Goal: Task Accomplishment & Management: Complete application form

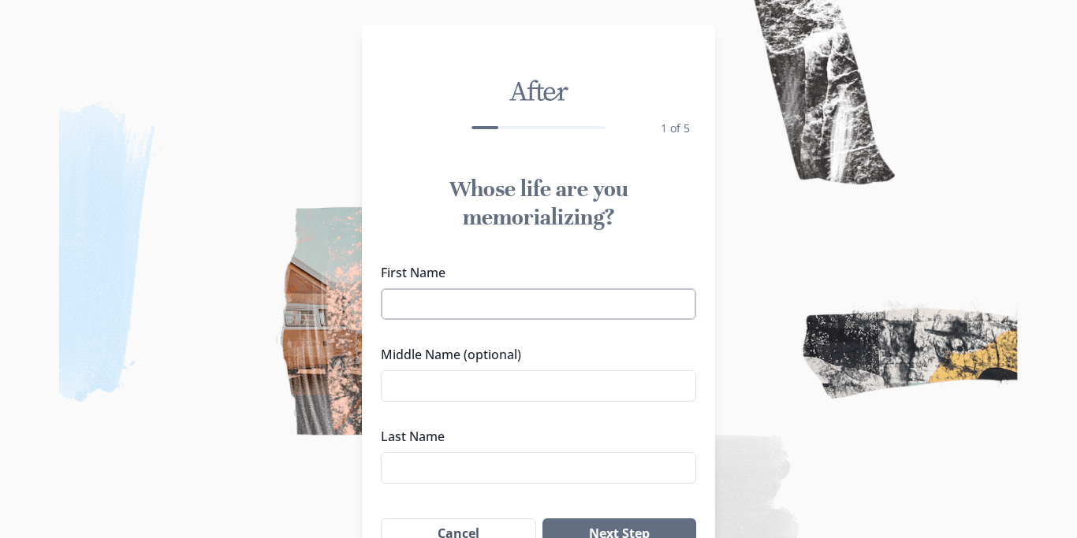
click at [598, 301] on input "First Name" at bounding box center [538, 304] width 315 height 32
type input "e"
type input "[PERSON_NAME]"
type input "Mathabo"
type input "Masilo"
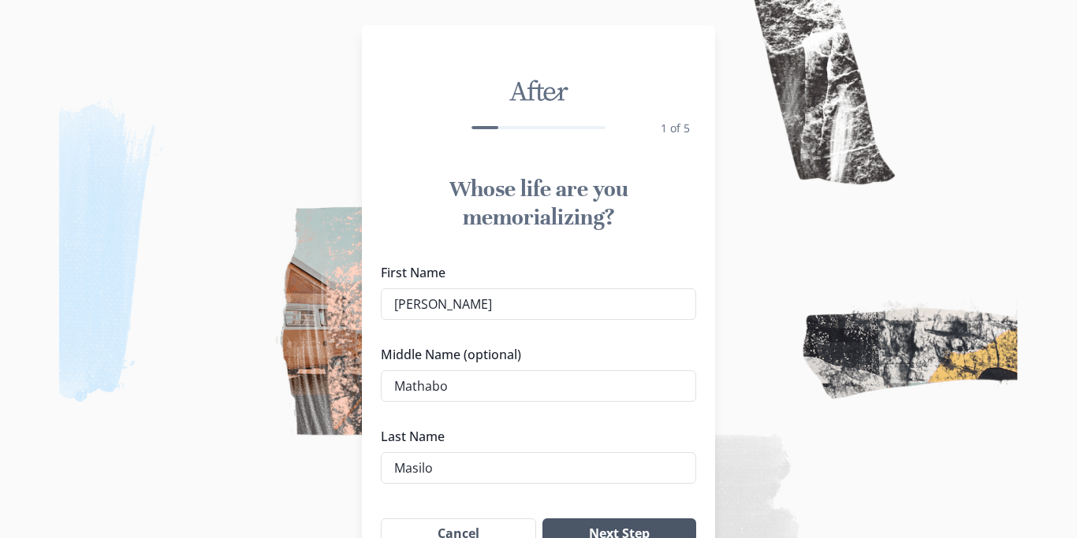
click at [627, 528] on button "Next Step" at bounding box center [619, 535] width 154 height 32
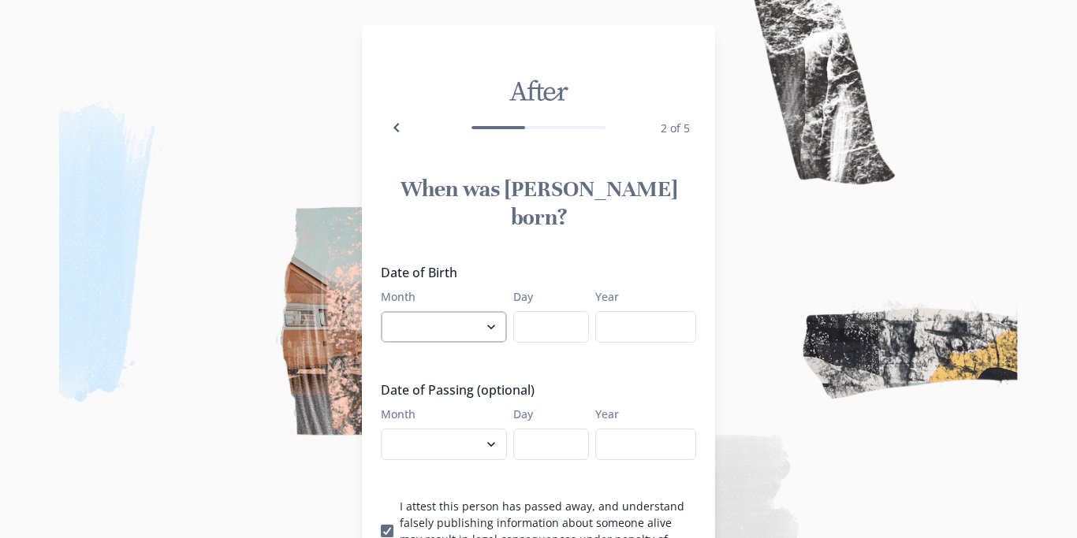
select select "6"
click option "June" at bounding box center [0, 0] width 0 height 0
click at [537, 311] on input "Day" at bounding box center [551, 327] width 76 height 32
type input "08"
click at [631, 311] on input "Year" at bounding box center [645, 327] width 101 height 32
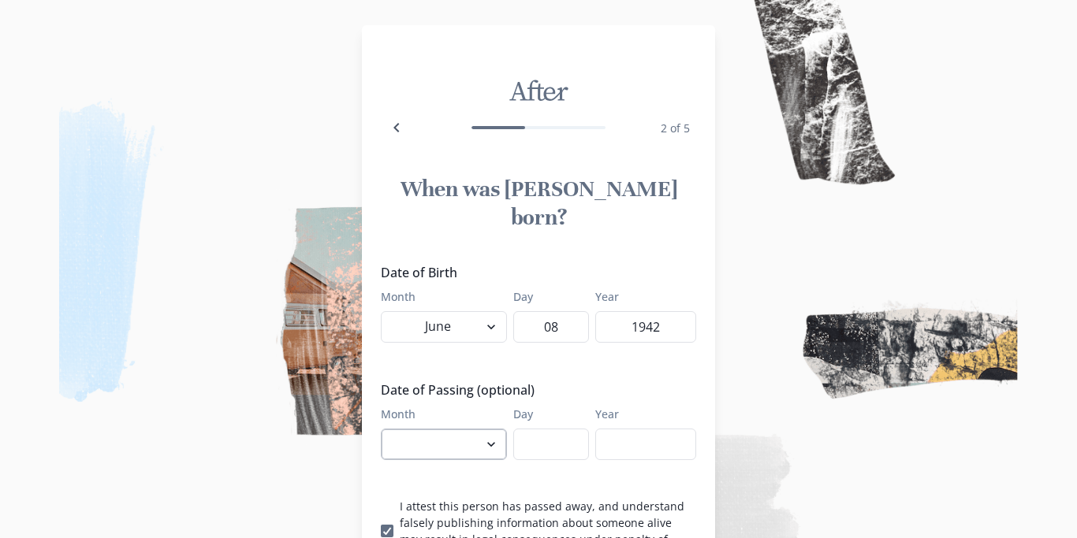
type input "1942"
click at [381, 429] on select "January February March April May June July August September October November De…" at bounding box center [444, 445] width 126 height 32
select select "8"
click option "August" at bounding box center [0, 0] width 0 height 0
click at [536, 429] on input "Day" at bounding box center [551, 445] width 76 height 32
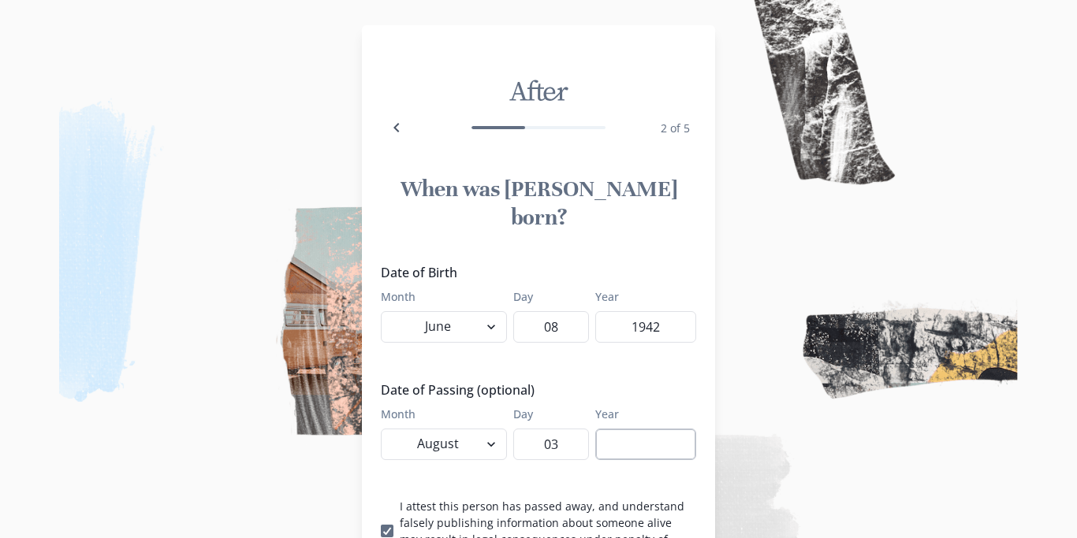
type input "03"
click at [604, 429] on input "Year" at bounding box center [645, 445] width 101 height 32
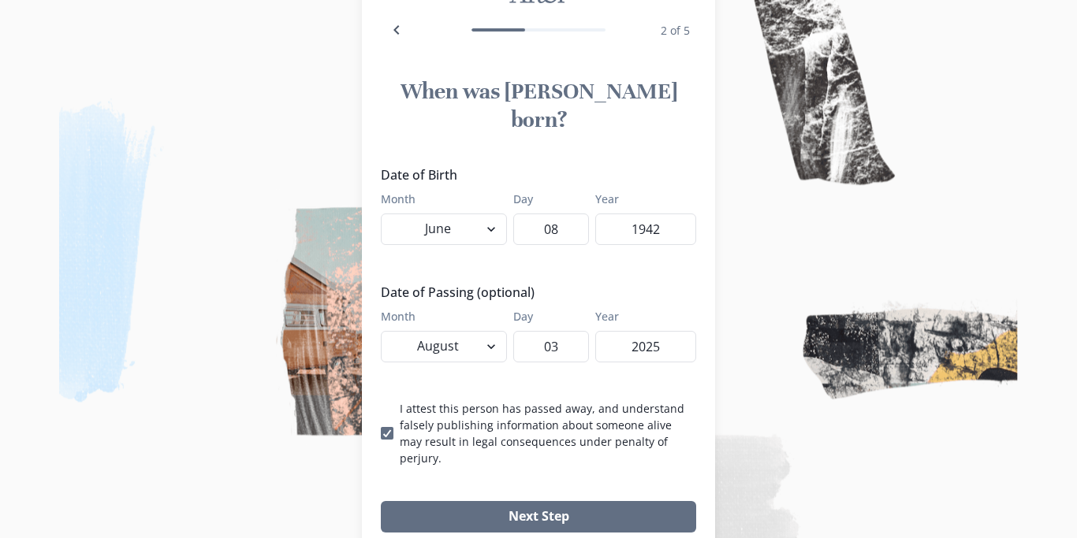
scroll to position [123, 0]
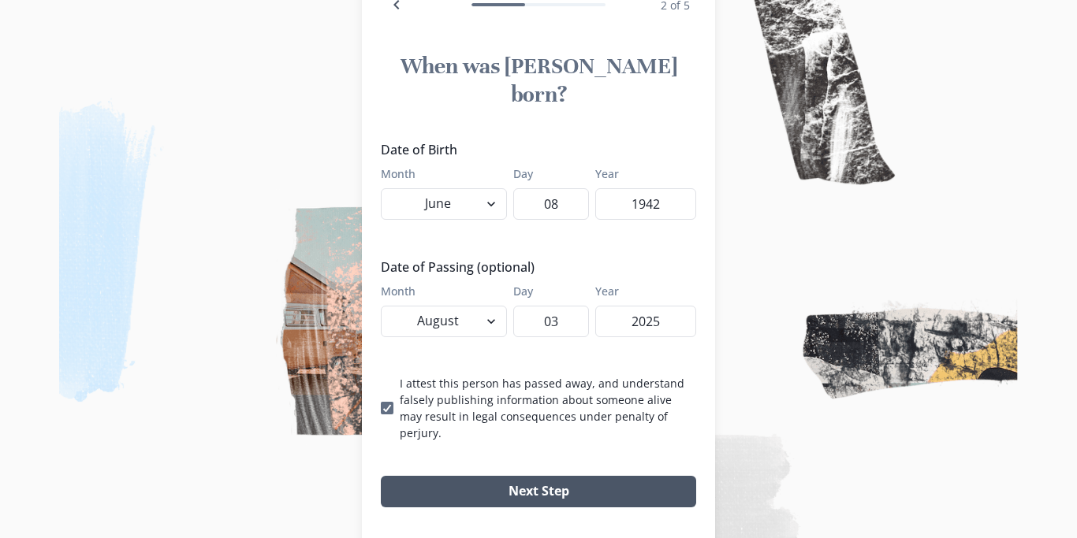
type input "2025"
click at [672, 476] on button "Next Step" at bounding box center [538, 492] width 315 height 32
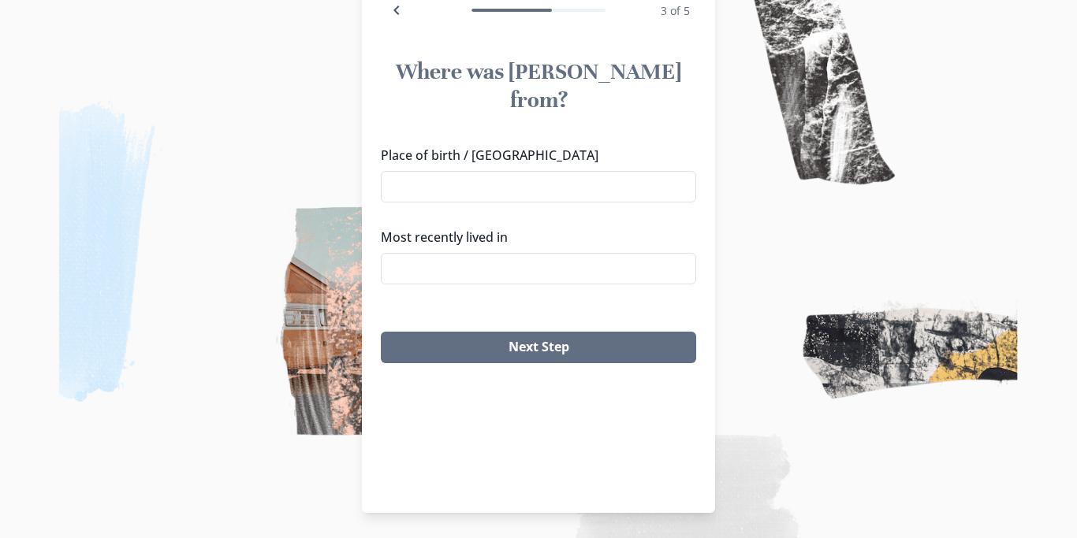
scroll to position [117, 0]
click at [553, 171] on input "Place of birth / [GEOGRAPHIC_DATA]" at bounding box center [538, 187] width 315 height 32
click at [544, 253] on input "Most recently lived in" at bounding box center [538, 269] width 315 height 32
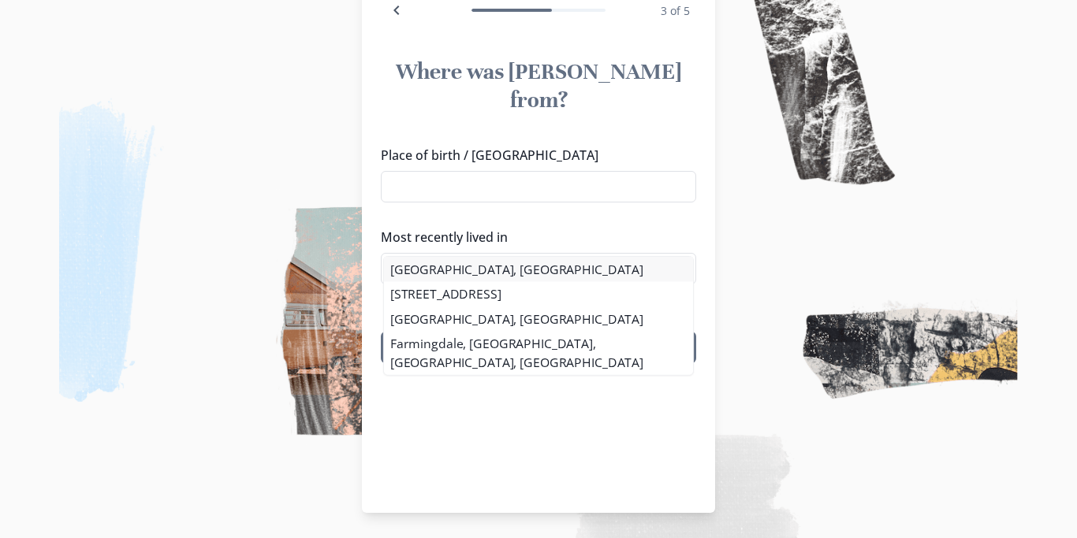
click at [475, 262] on div "[GEOGRAPHIC_DATA], [GEOGRAPHIC_DATA] [GEOGRAPHIC_DATA], [GEOGRAPHIC_DATA], [GEO…" at bounding box center [538, 316] width 315 height 121
click at [497, 270] on li "[GEOGRAPHIC_DATA], [GEOGRAPHIC_DATA]" at bounding box center [539, 269] width 314 height 25
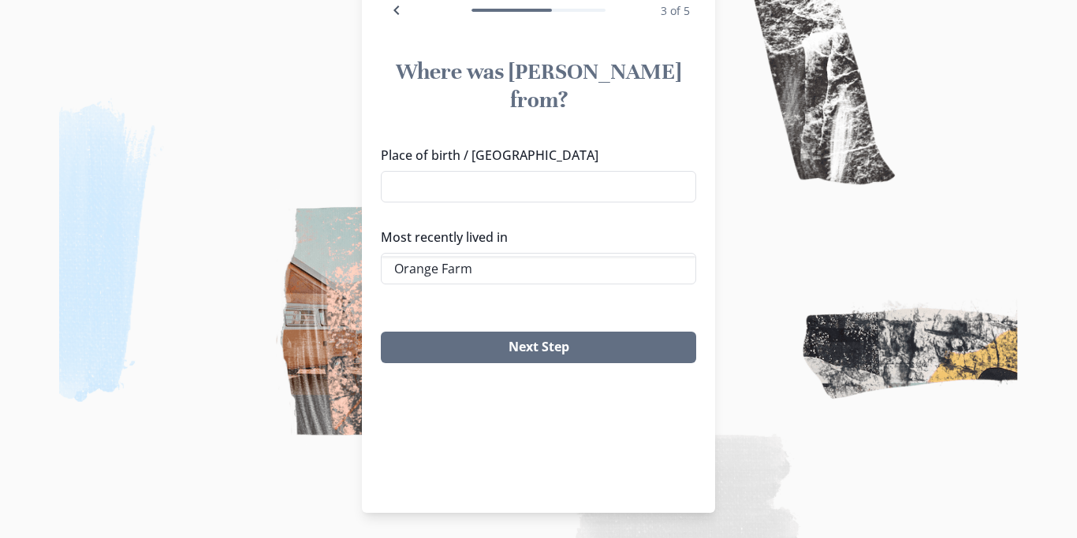
type input "[GEOGRAPHIC_DATA], [GEOGRAPHIC_DATA]"
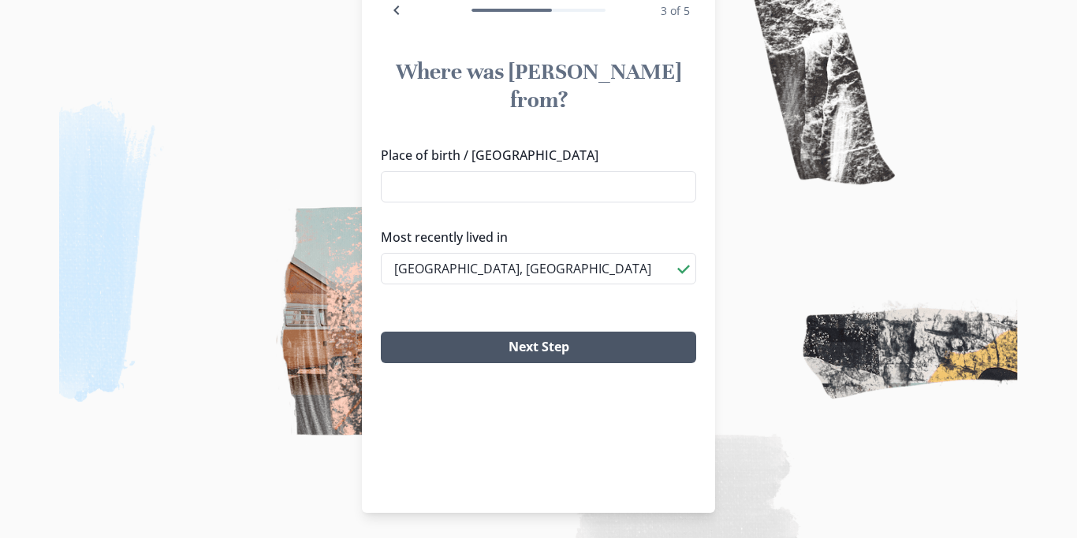
click at [566, 332] on button "Next Step" at bounding box center [538, 348] width 315 height 32
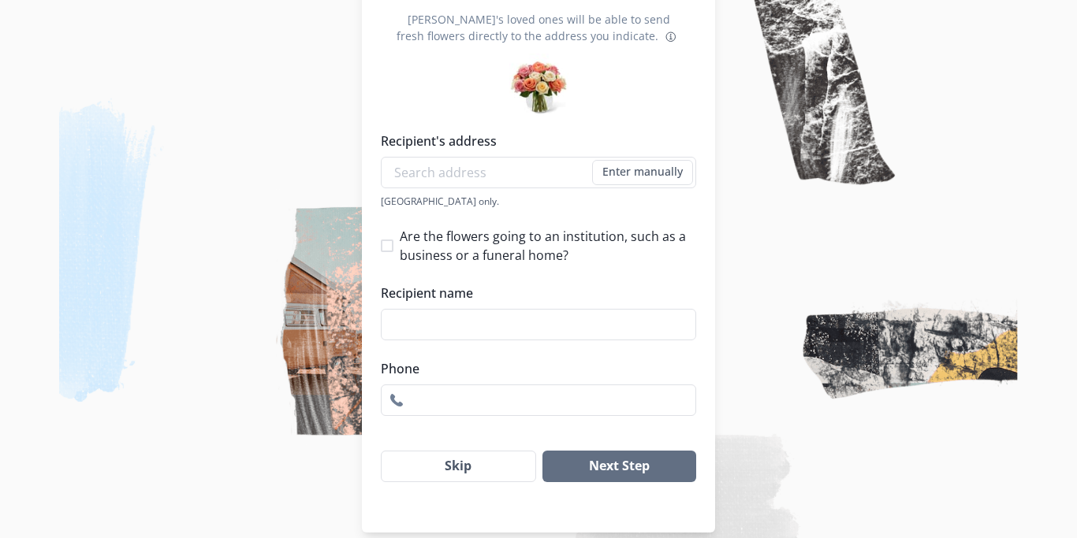
scroll to position [225, 0]
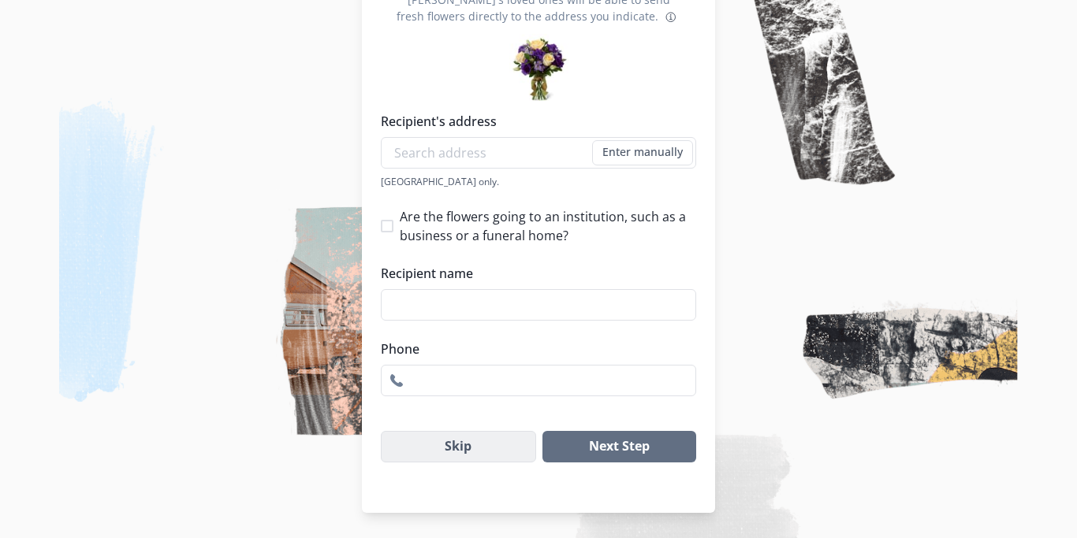
click at [477, 452] on button "Skip" at bounding box center [458, 447] width 155 height 32
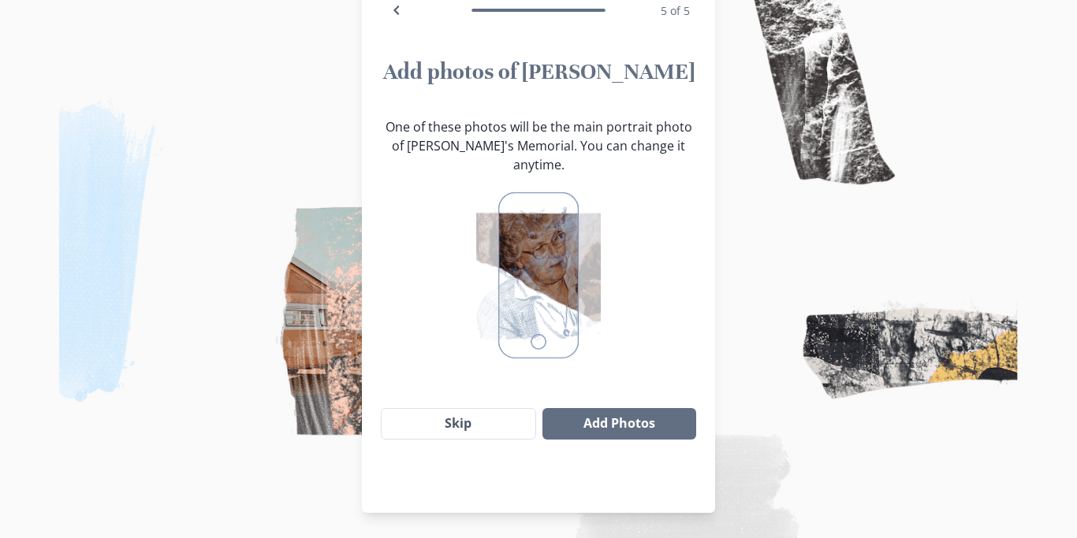
scroll to position [117, 0]
click at [512, 408] on button "Skip" at bounding box center [458, 424] width 155 height 32
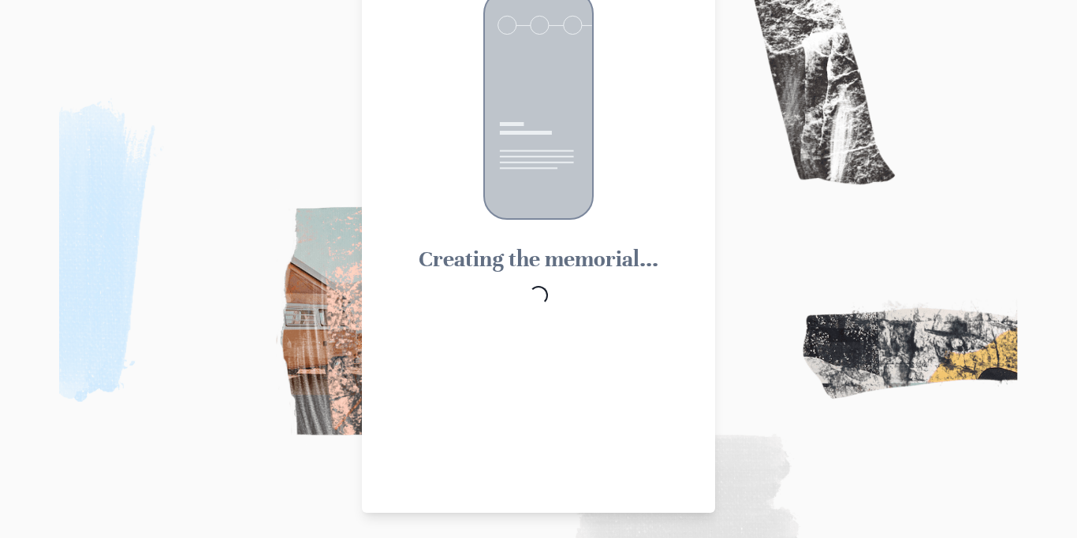
scroll to position [18, 0]
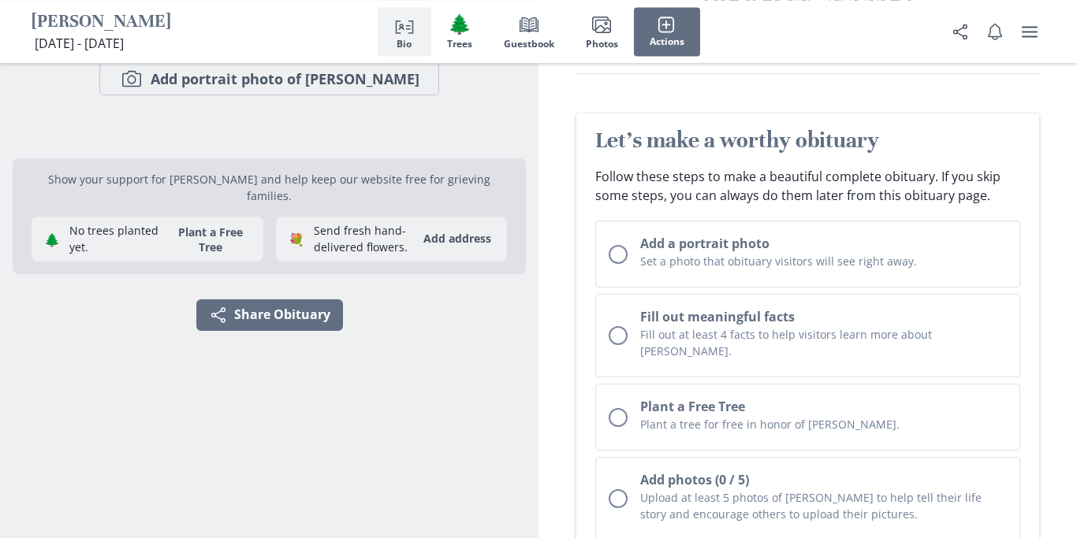
scroll to position [131, 0]
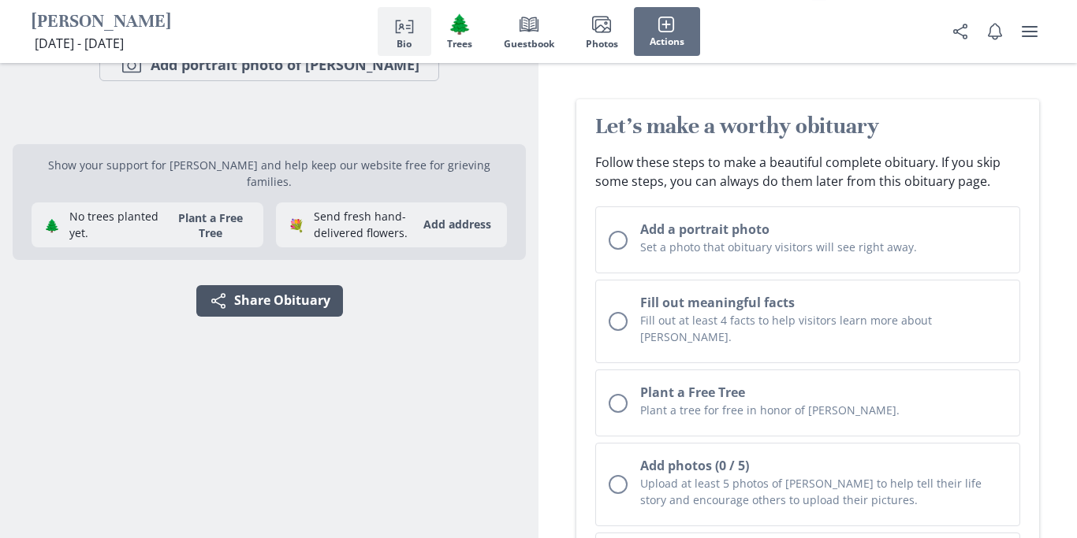
click at [289, 297] on button "Share Share Obituary" at bounding box center [269, 301] width 147 height 32
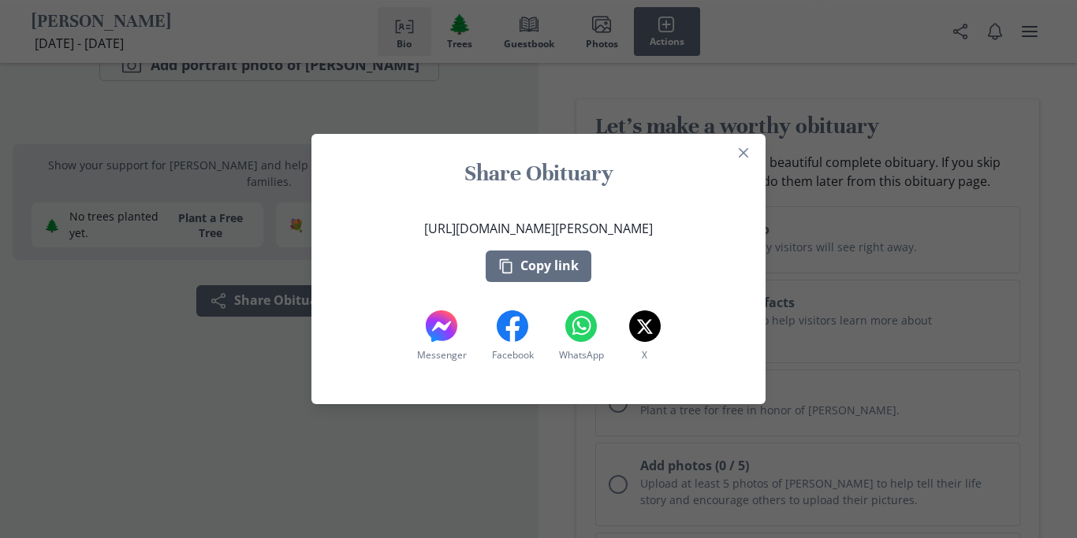
click at [757, 146] on section "Share Obituary [URL][DOMAIN_NAME][PERSON_NAME] Copy link Messenger Messenger Fa…" at bounding box center [538, 269] width 454 height 270
click at [734, 154] on button "Close" at bounding box center [743, 152] width 25 height 25
